Goal: Book appointment/travel/reservation

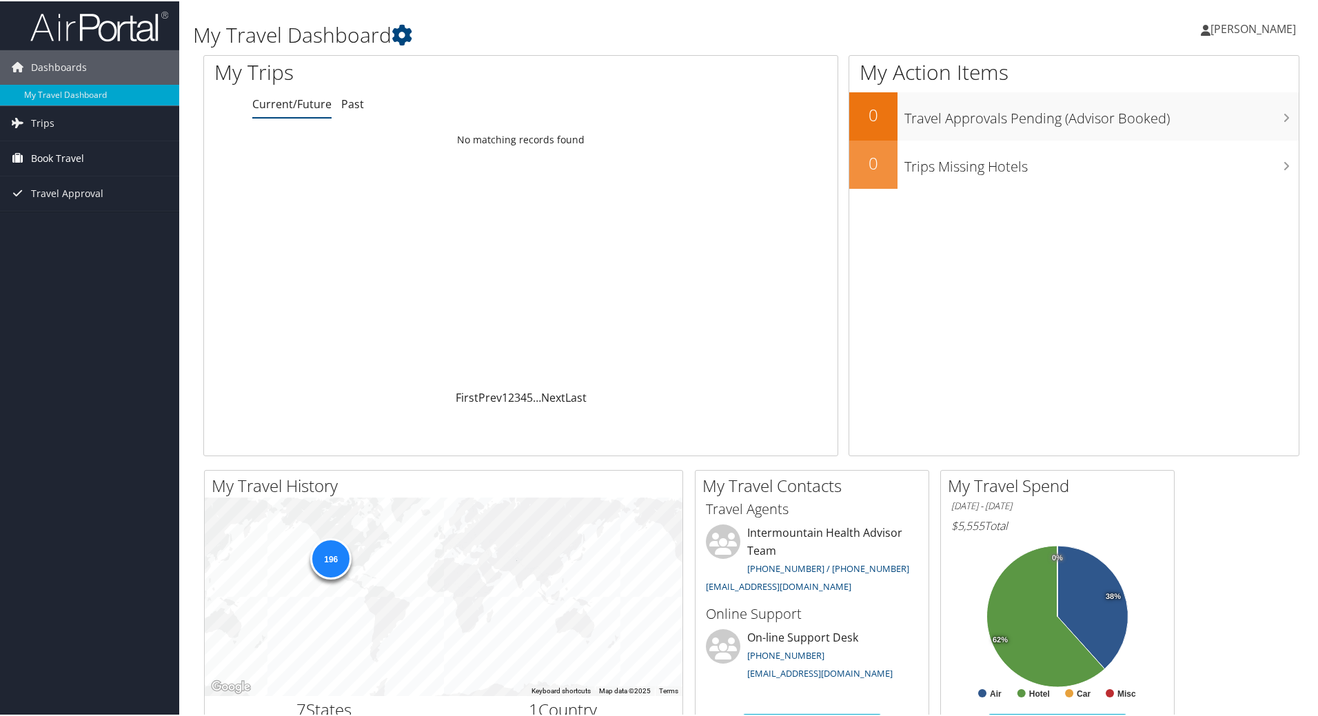
click at [54, 156] on span "Book Travel" at bounding box center [57, 157] width 53 height 34
click at [90, 231] on link "Book/Manage Online Trips" at bounding box center [89, 226] width 179 height 21
